Goal: Complete application form: Complete application form

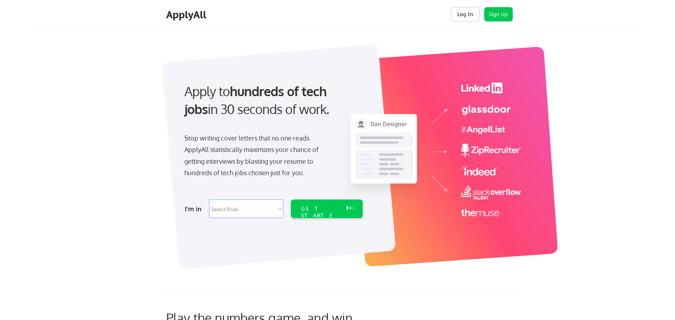
click at [474, 15] on button "Log In" at bounding box center [465, 14] width 29 height 14
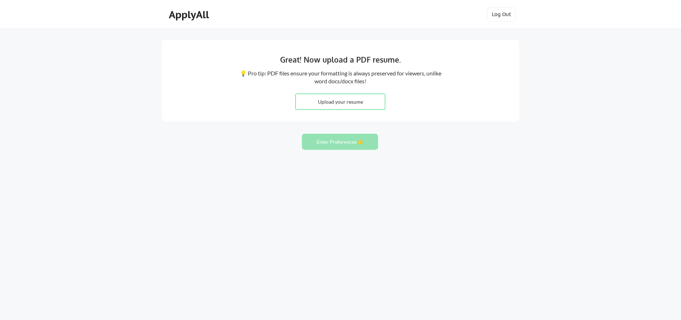
click at [345, 105] on input "file" at bounding box center [340, 101] width 89 height 15
type input "C:\fakepath\Lauren Siegel Senior Direct_Biz Executive 8-25-25.docx"
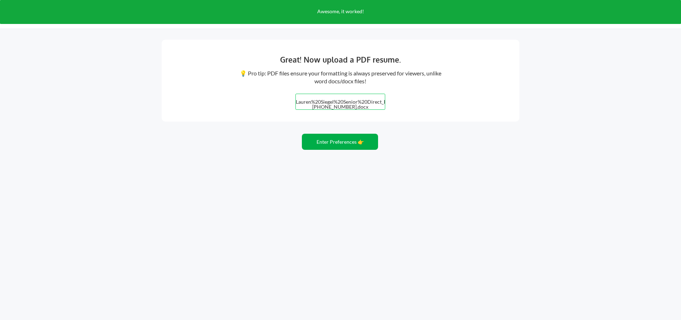
click at [338, 140] on button "Enter Preferences 👉" at bounding box center [340, 142] width 76 height 16
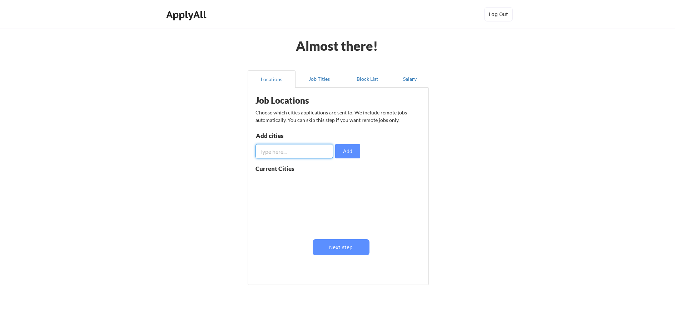
click at [278, 153] on input "input" at bounding box center [295, 151] width 78 height 14
type input "Morristown, NJ"
click at [352, 154] on button "Add" at bounding box center [347, 151] width 25 height 14
click at [307, 155] on input "input" at bounding box center [295, 151] width 78 height 14
type input "Remote"
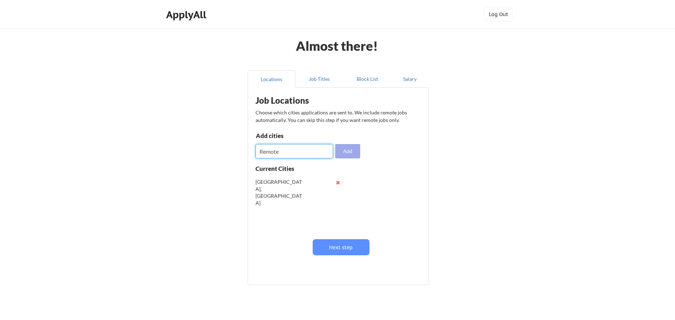
click at [347, 152] on button "Add" at bounding box center [347, 151] width 25 height 14
click at [281, 150] on input "input" at bounding box center [295, 151] width 78 height 14
type input "Parsippany, Nj"
click at [351, 152] on button "Add" at bounding box center [347, 151] width 25 height 14
click at [322, 153] on input "input" at bounding box center [295, 151] width 78 height 14
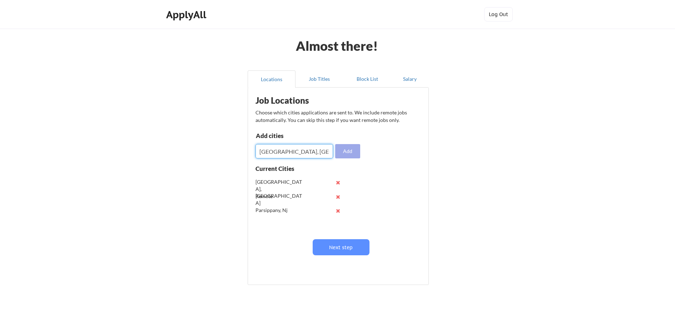
type input "Bridgewater, NJ"
click at [354, 150] on button "Add" at bounding box center [347, 151] width 25 height 14
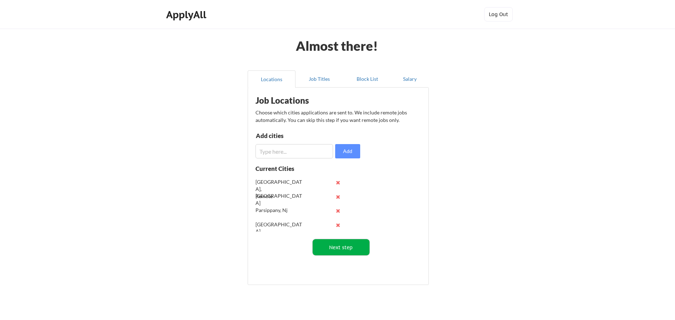
click at [356, 251] on button "Next step" at bounding box center [341, 247] width 57 height 16
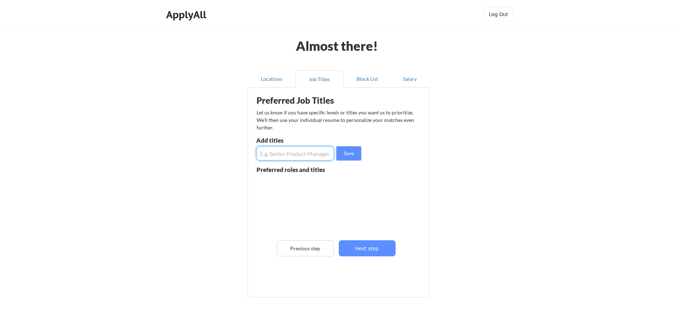
click at [287, 152] on input "input" at bounding box center [295, 153] width 78 height 14
type input "Senior Product Manager"
click at [352, 154] on button "Save" at bounding box center [348, 153] width 25 height 14
click at [309, 157] on input "input" at bounding box center [295, 153] width 78 height 14
type input "Director of Product Management"
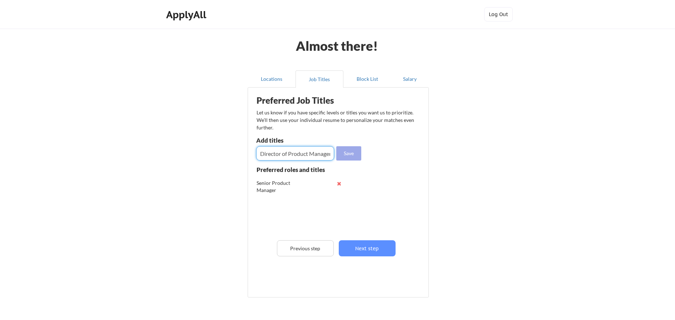
click at [341, 154] on button "Save" at bounding box center [348, 153] width 25 height 14
click at [311, 151] on input "input" at bounding box center [295, 153] width 78 height 14
type input "P"
type input "Vendor Partnerships"
click at [342, 153] on button "Save" at bounding box center [348, 153] width 25 height 14
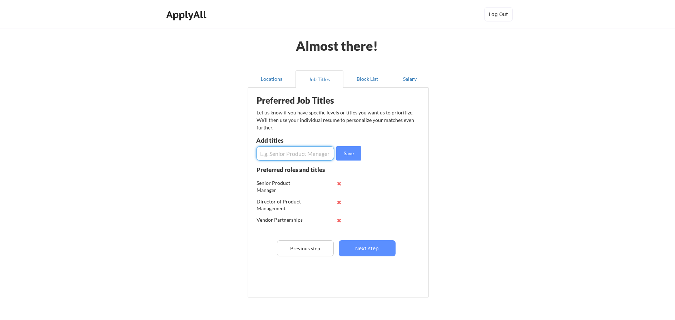
click at [300, 155] on input "input" at bounding box center [295, 153] width 78 height 14
type input "product manager"
click at [345, 157] on button "Save" at bounding box center [348, 153] width 25 height 14
click at [364, 246] on button "Next step" at bounding box center [367, 248] width 57 height 16
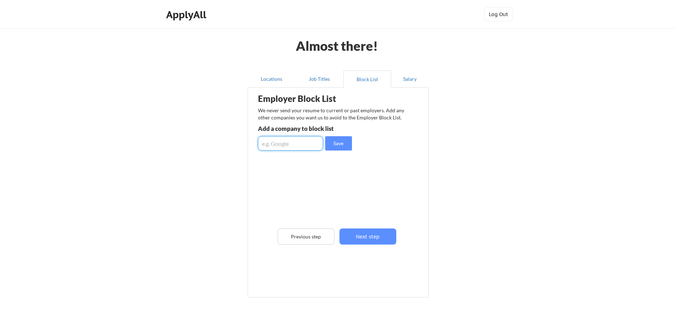
click at [287, 147] on input "input" at bounding box center [290, 143] width 65 height 14
type input "A"
type input "SiriusXM"
click at [343, 141] on button "Save" at bounding box center [338, 143] width 27 height 14
click at [302, 142] on input "input" at bounding box center [290, 143] width 65 height 14
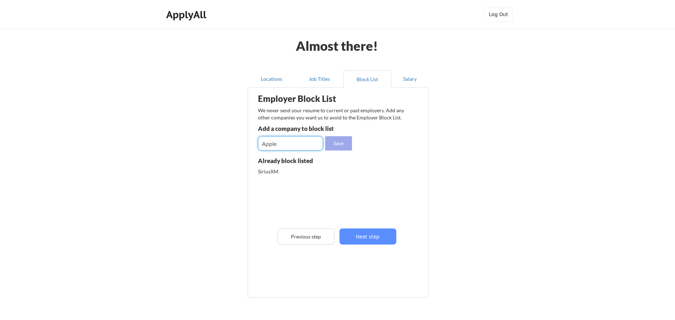
type input "Apple"
click at [340, 145] on button "Save" at bounding box center [338, 143] width 27 height 14
click at [287, 143] on input "input" at bounding box center [290, 143] width 65 height 14
type input "Meta"
click at [335, 142] on button "Save" at bounding box center [338, 143] width 27 height 14
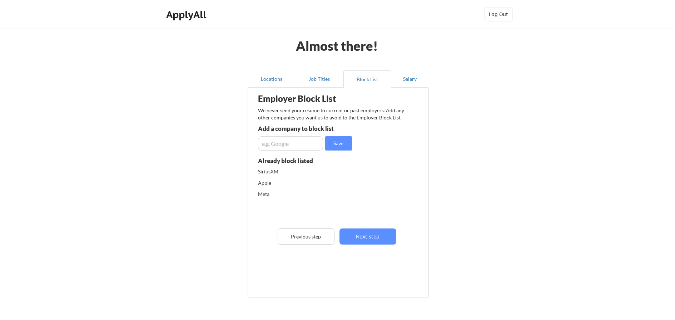
click at [291, 141] on input "input" at bounding box center [290, 143] width 65 height 14
type input "Tesla"
click at [337, 142] on button "Save" at bounding box center [338, 143] width 27 height 14
click at [284, 143] on input "input" at bounding box center [290, 143] width 65 height 14
type input "Microsoft"
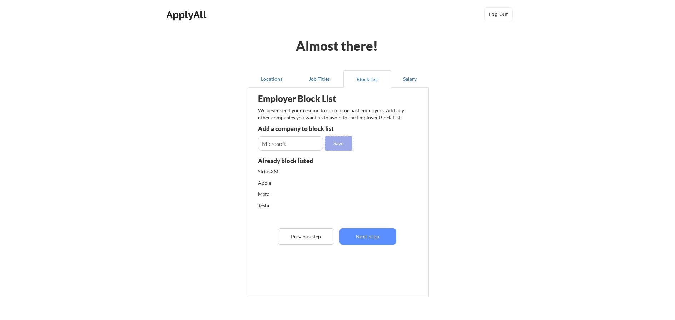
click at [338, 143] on button "Save" at bounding box center [338, 143] width 27 height 14
click at [374, 236] on button "Next step" at bounding box center [368, 236] width 57 height 16
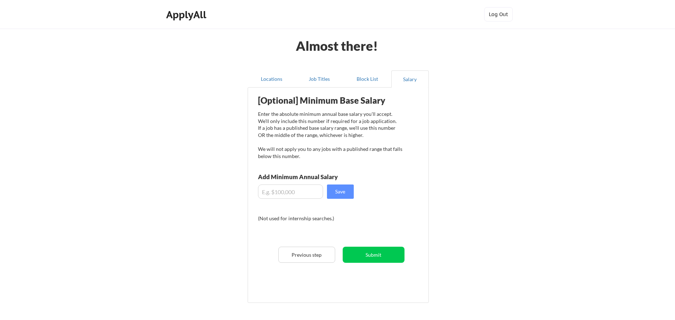
click at [300, 193] on input "input" at bounding box center [290, 191] width 65 height 14
type input "$150,000"
click at [341, 193] on button "Save" at bounding box center [340, 191] width 27 height 14
click at [377, 255] on button "Submit" at bounding box center [374, 255] width 62 height 16
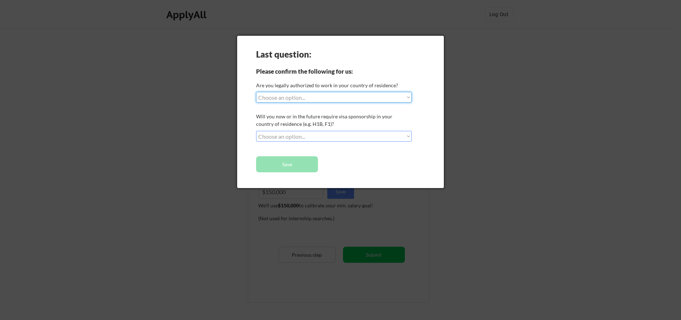
select select ""yes__i_am_a_us_citizen""
select select ""no__i_will_not_need_sponsorship""
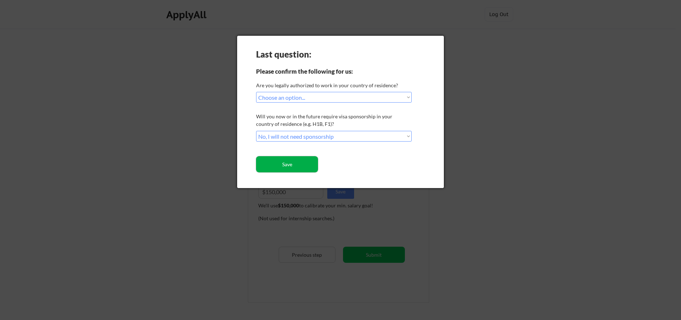
click at [301, 167] on button "Save" at bounding box center [287, 164] width 62 height 16
